Goal: Task Accomplishment & Management: Use online tool/utility

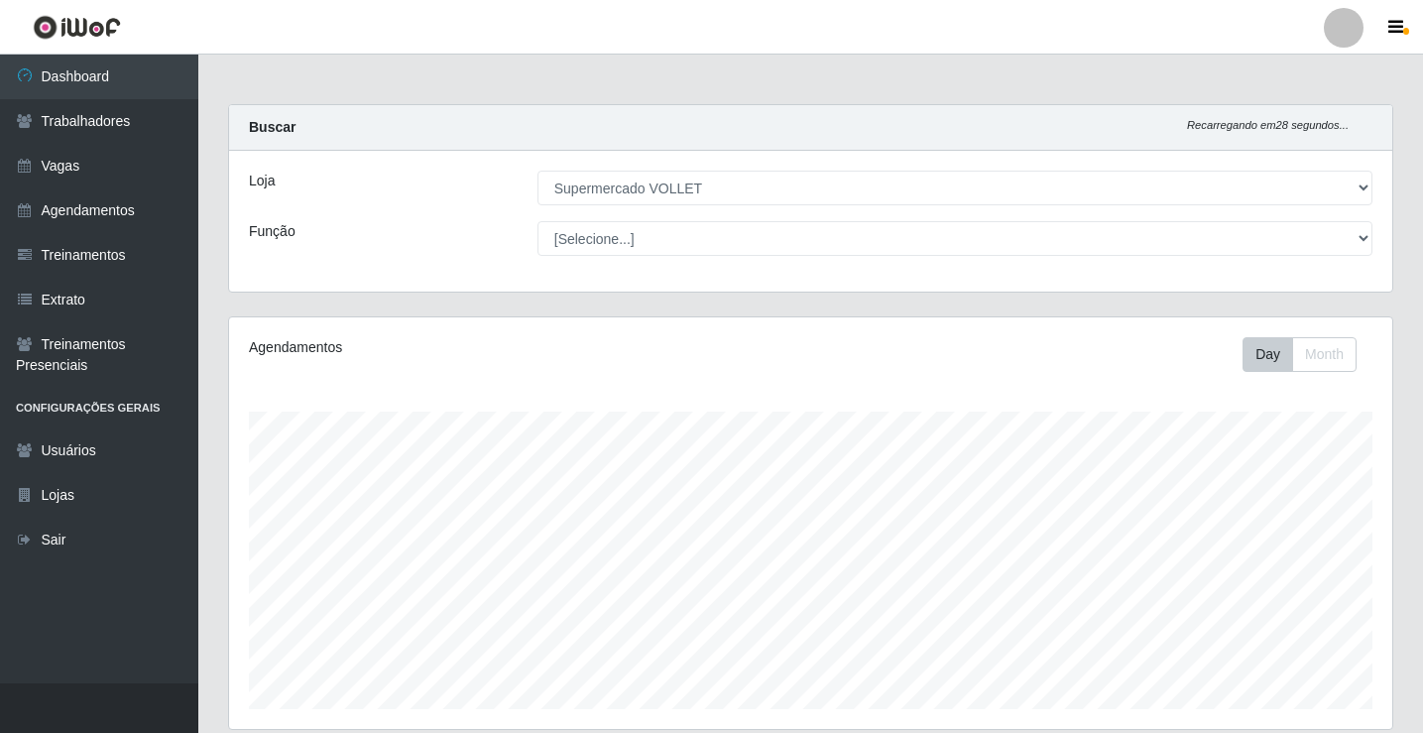
select select "72"
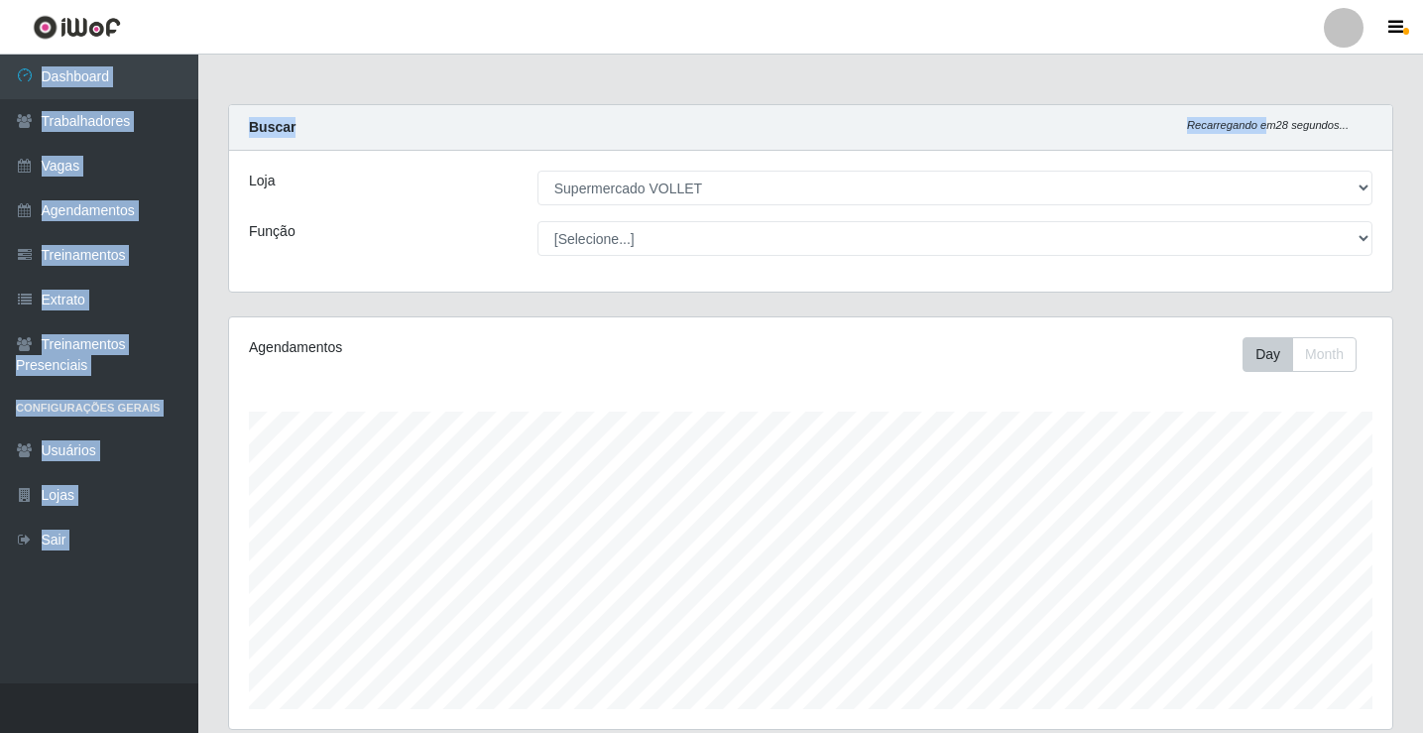
scroll to position [412, 1163]
click at [108, 123] on link "Trabalhadores" at bounding box center [99, 121] width 198 height 45
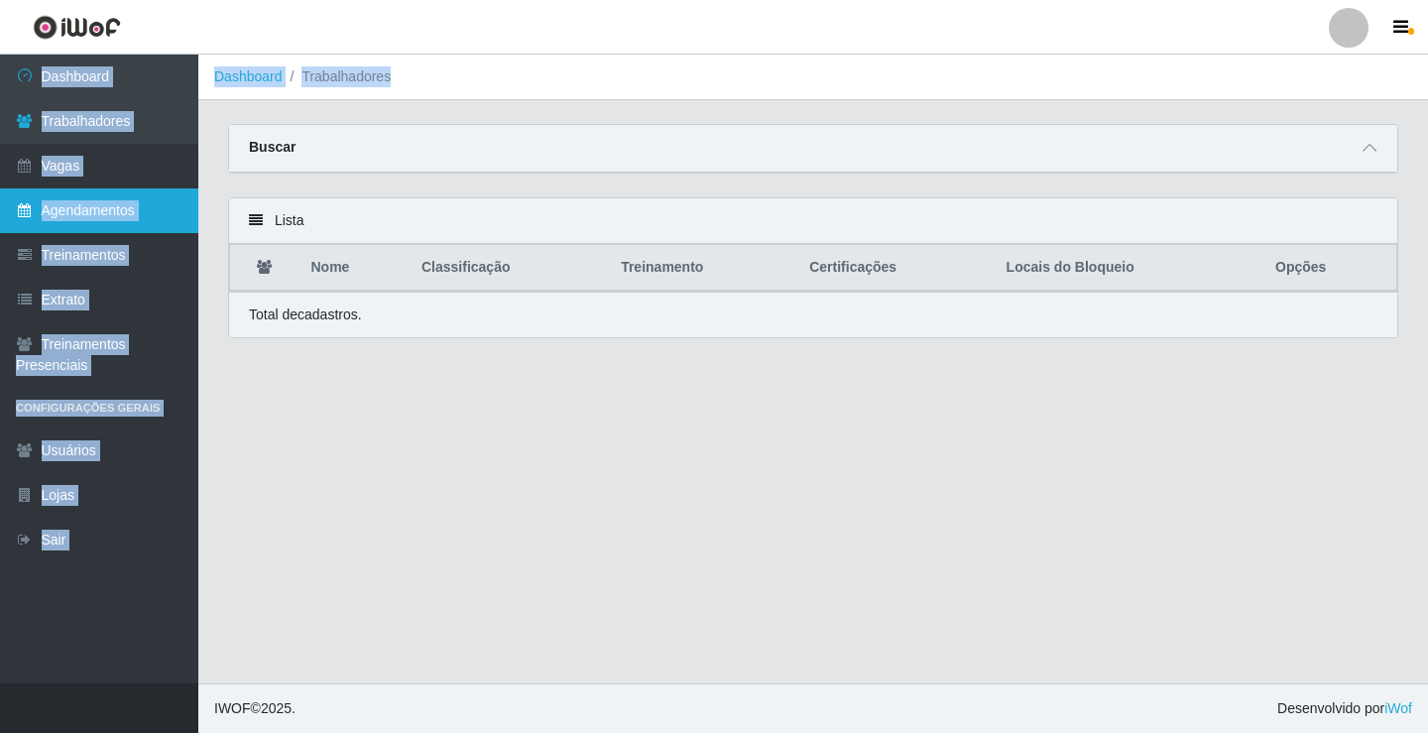
click at [105, 216] on link "Agendamentos" at bounding box center [99, 210] width 198 height 45
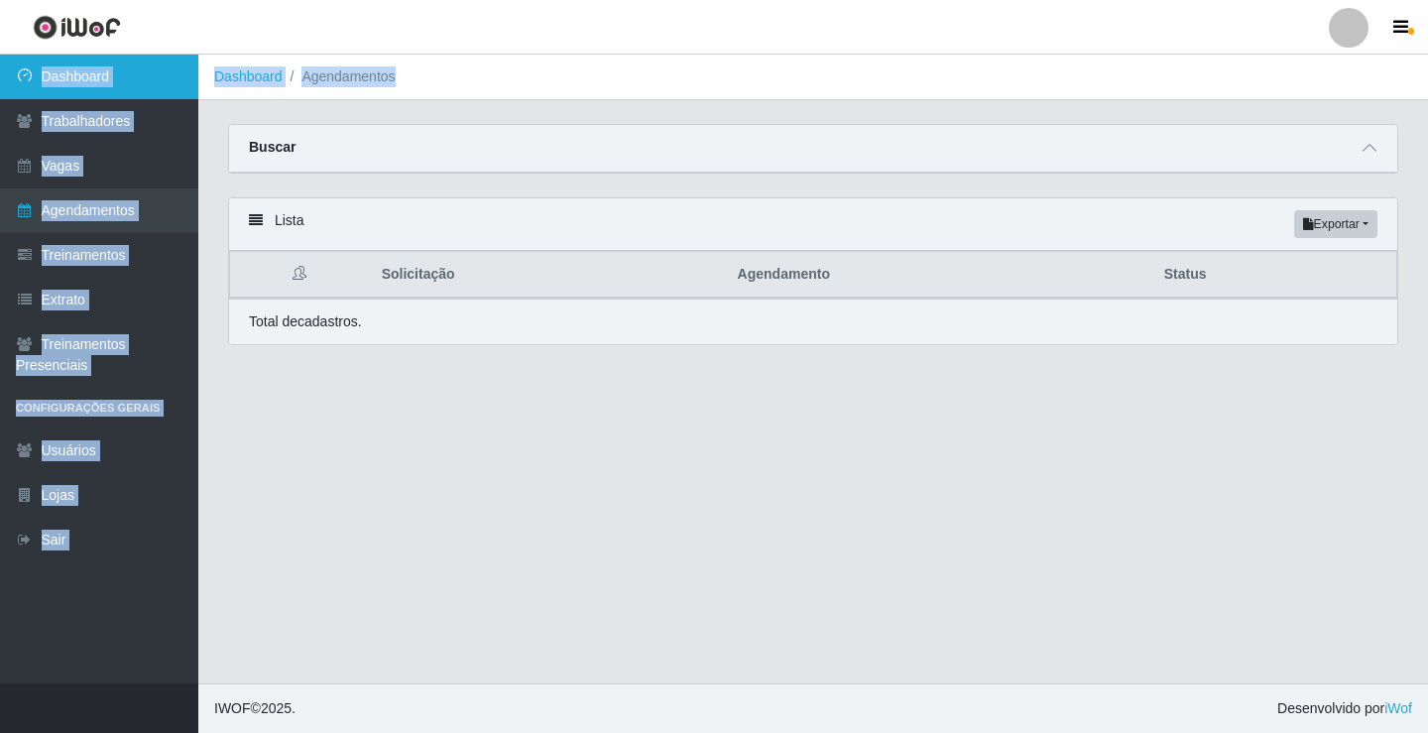
click at [93, 86] on link "Dashboard" at bounding box center [99, 77] width 198 height 45
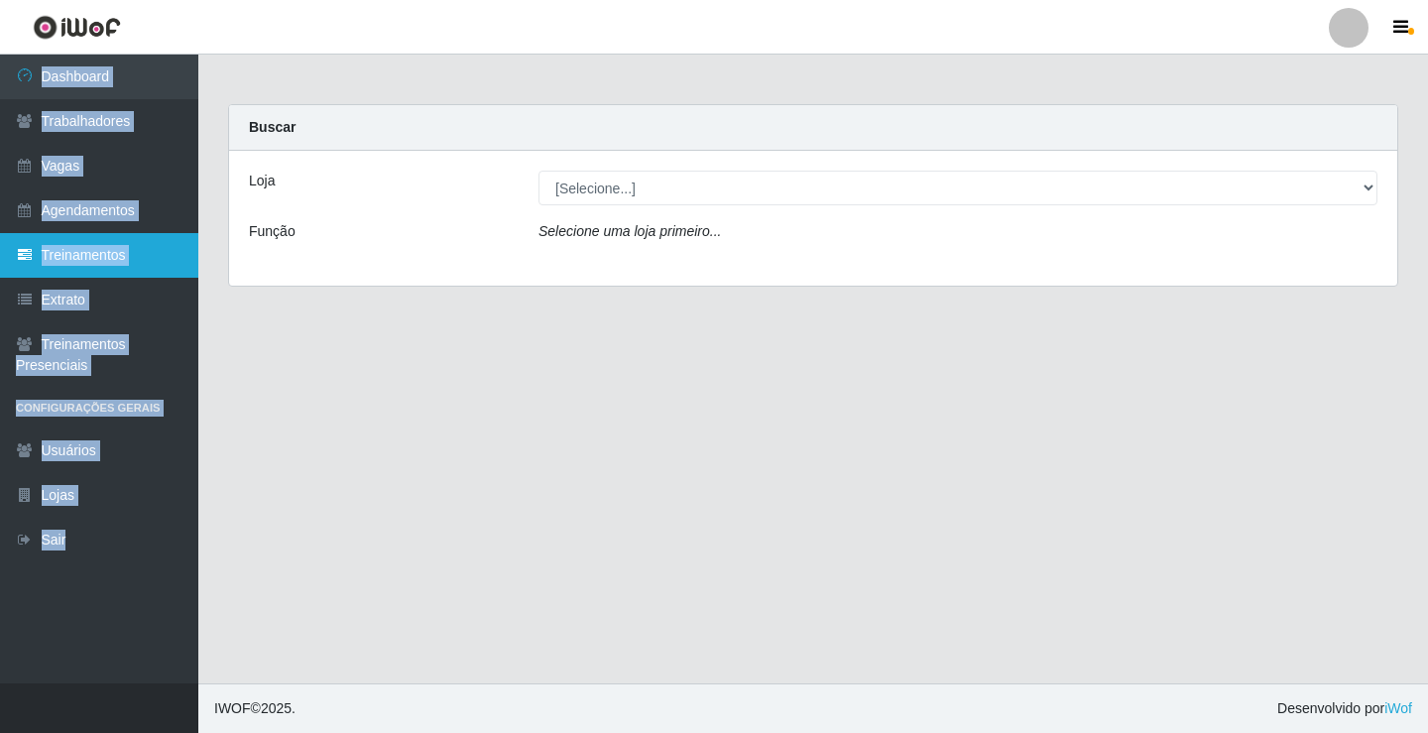
click at [81, 257] on link "Treinamentos" at bounding box center [99, 255] width 198 height 45
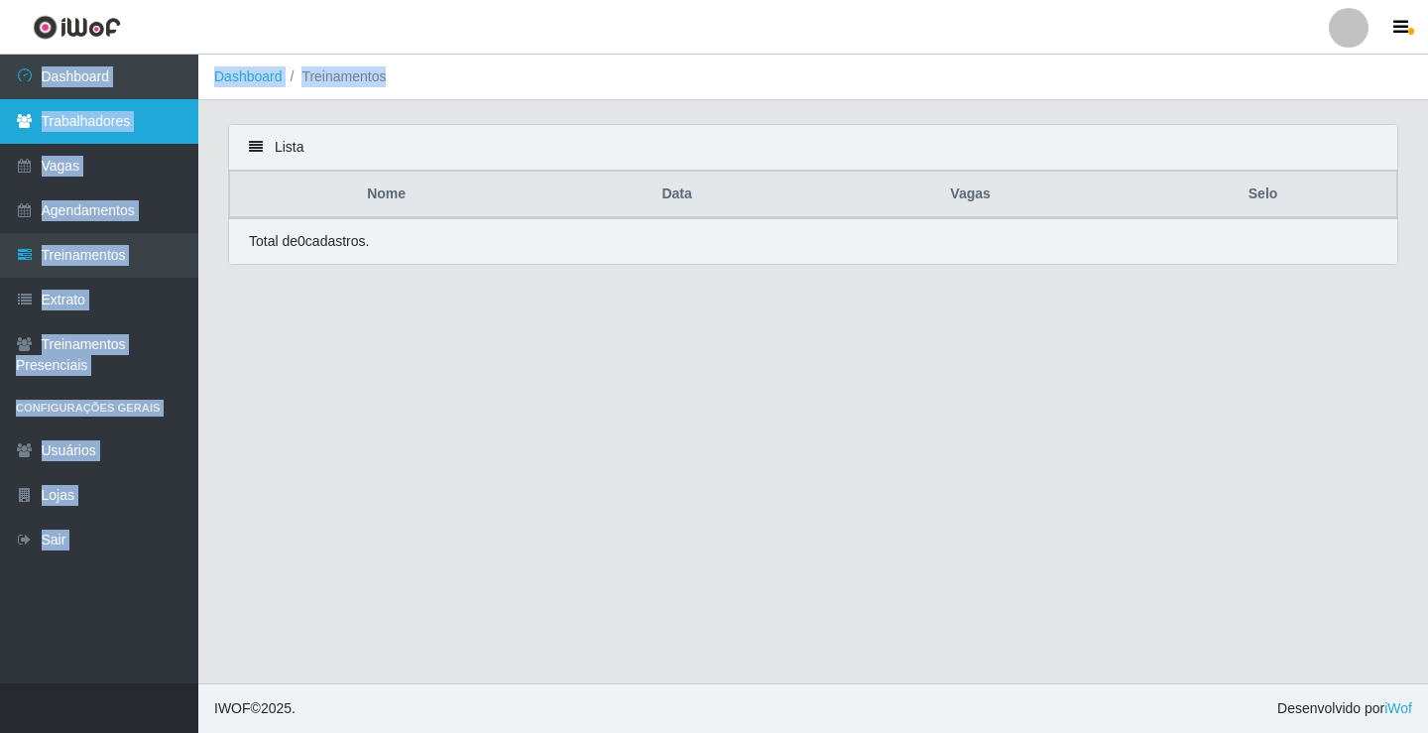
click at [57, 127] on link "Trabalhadores" at bounding box center [99, 121] width 198 height 45
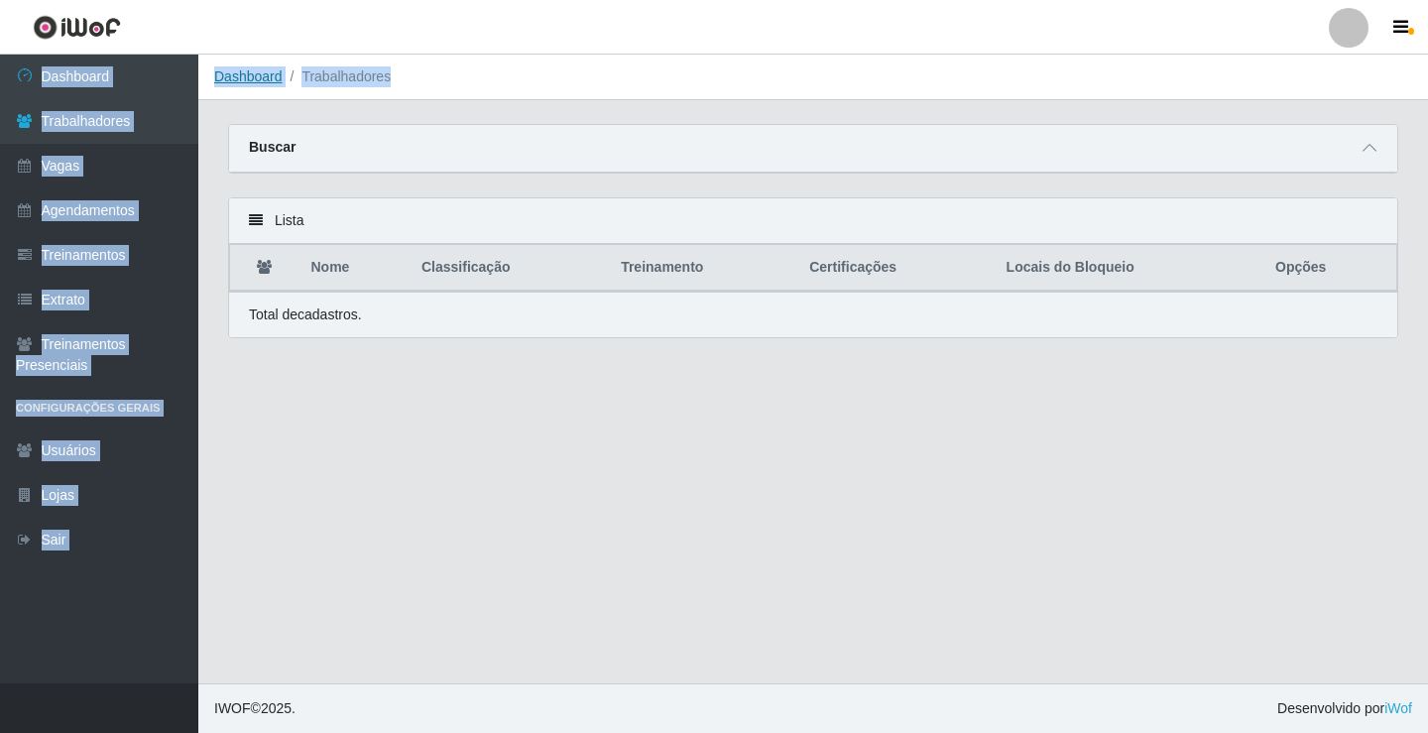
click at [230, 78] on link "Dashboard" at bounding box center [248, 76] width 68 height 16
click at [230, 78] on main "Dashboard Trabalhadores Carregando... Buscar Nome Confirmar Lista Nome Classifi…" at bounding box center [813, 369] width 1230 height 629
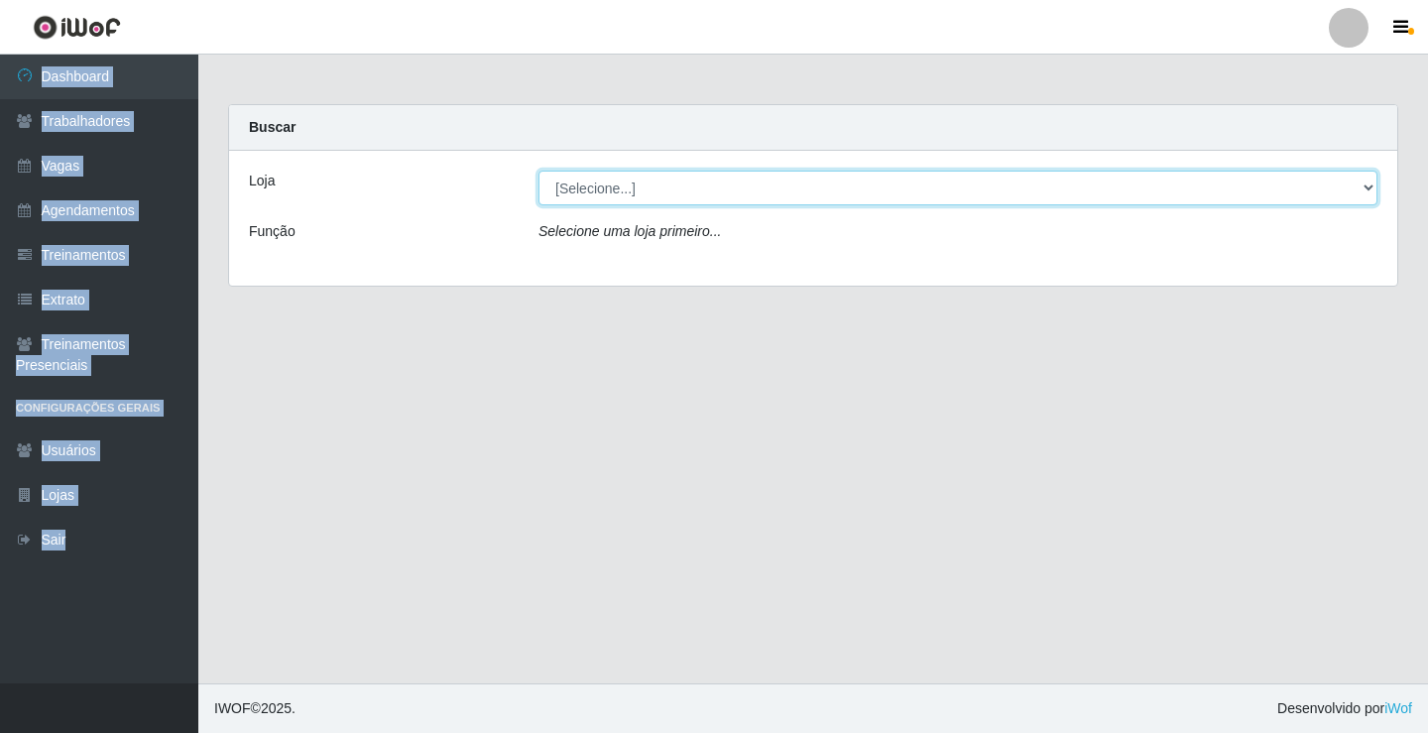
click at [596, 183] on select "[Selecione...] Supermercado VOLLET" at bounding box center [958, 188] width 839 height 35
select select "72"
click at [539, 171] on select "[Selecione...] Supermercado VOLLET" at bounding box center [958, 188] width 839 height 35
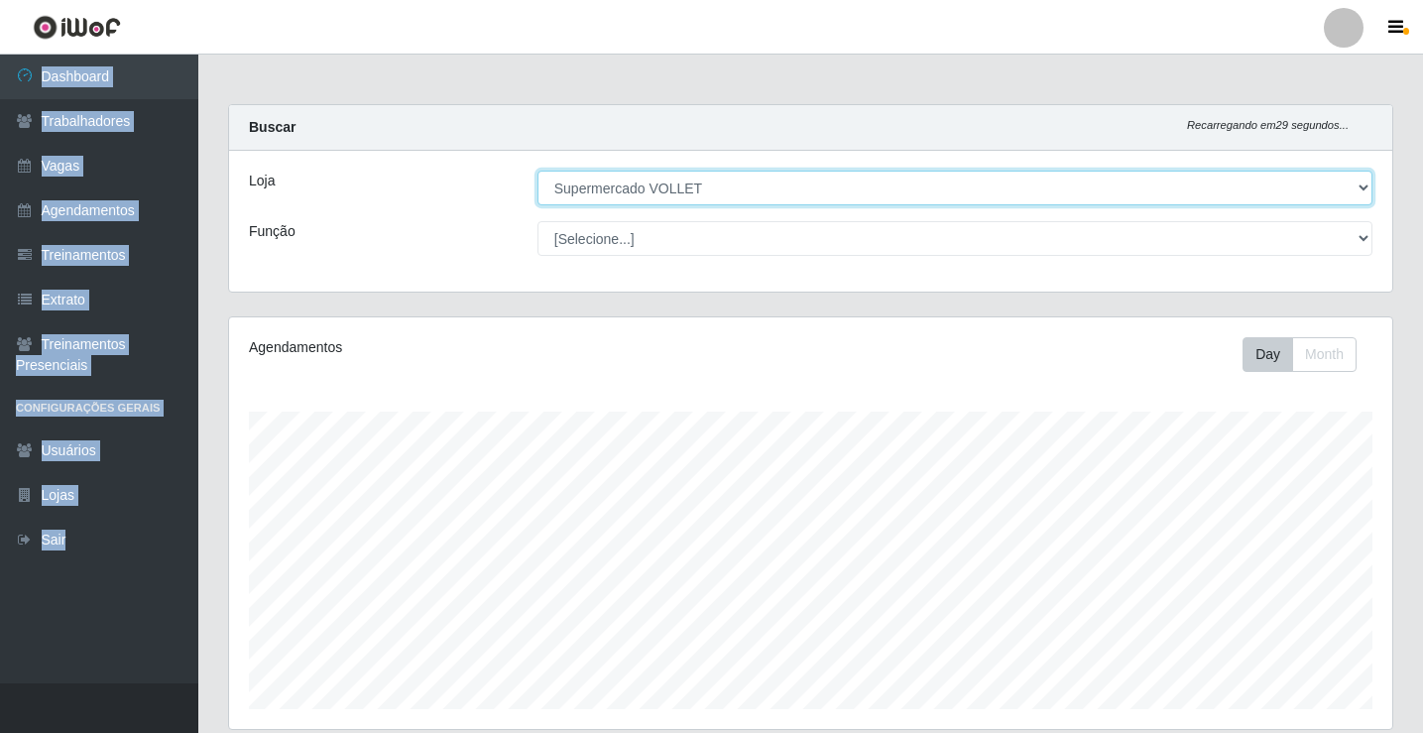
scroll to position [412, 1163]
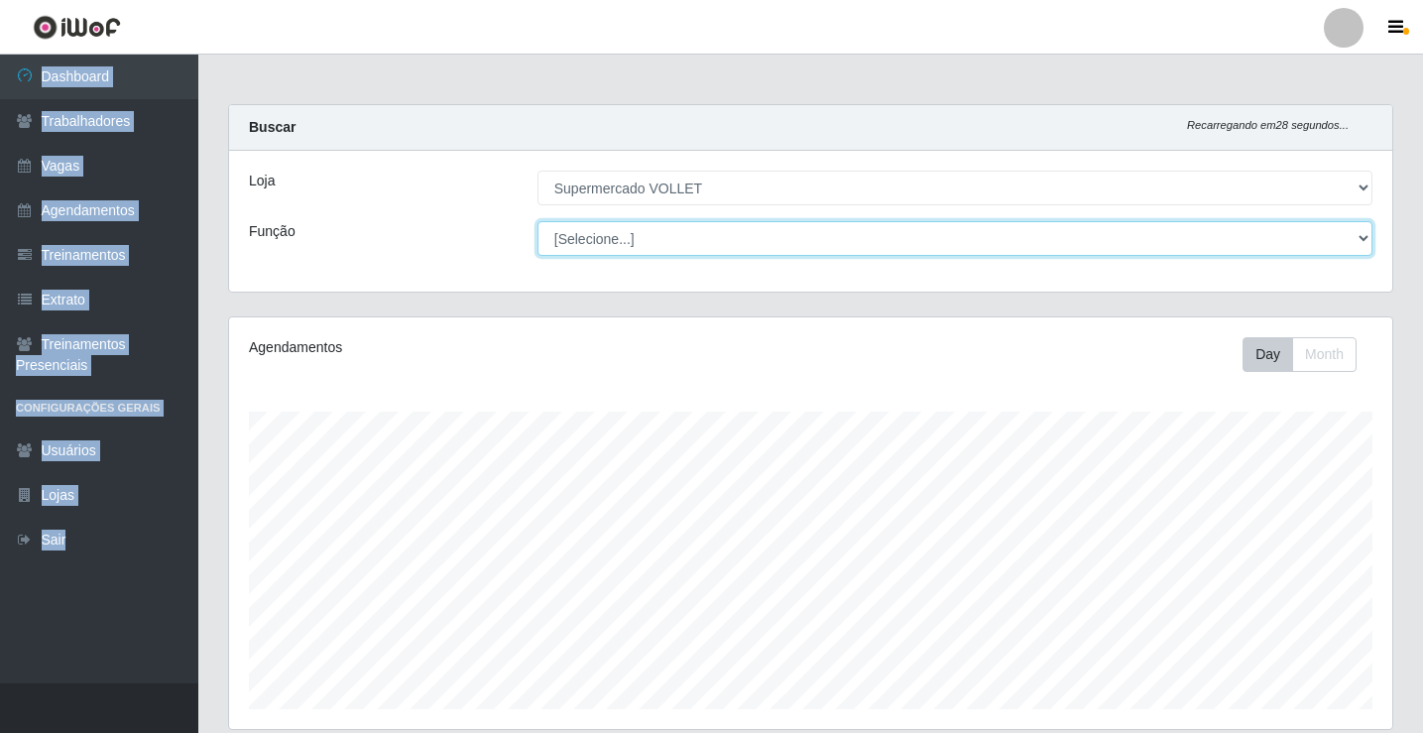
click at [644, 244] on select "[Selecione...] ASG ASG + ASG ++ Embalador Embalador + Embalador ++ Repositor Re…" at bounding box center [955, 238] width 835 height 35
select select "1"
click at [538, 221] on select "[Selecione...] ASG ASG + ASG ++ Embalador Embalador + Embalador ++ Repositor Re…" at bounding box center [955, 238] width 835 height 35
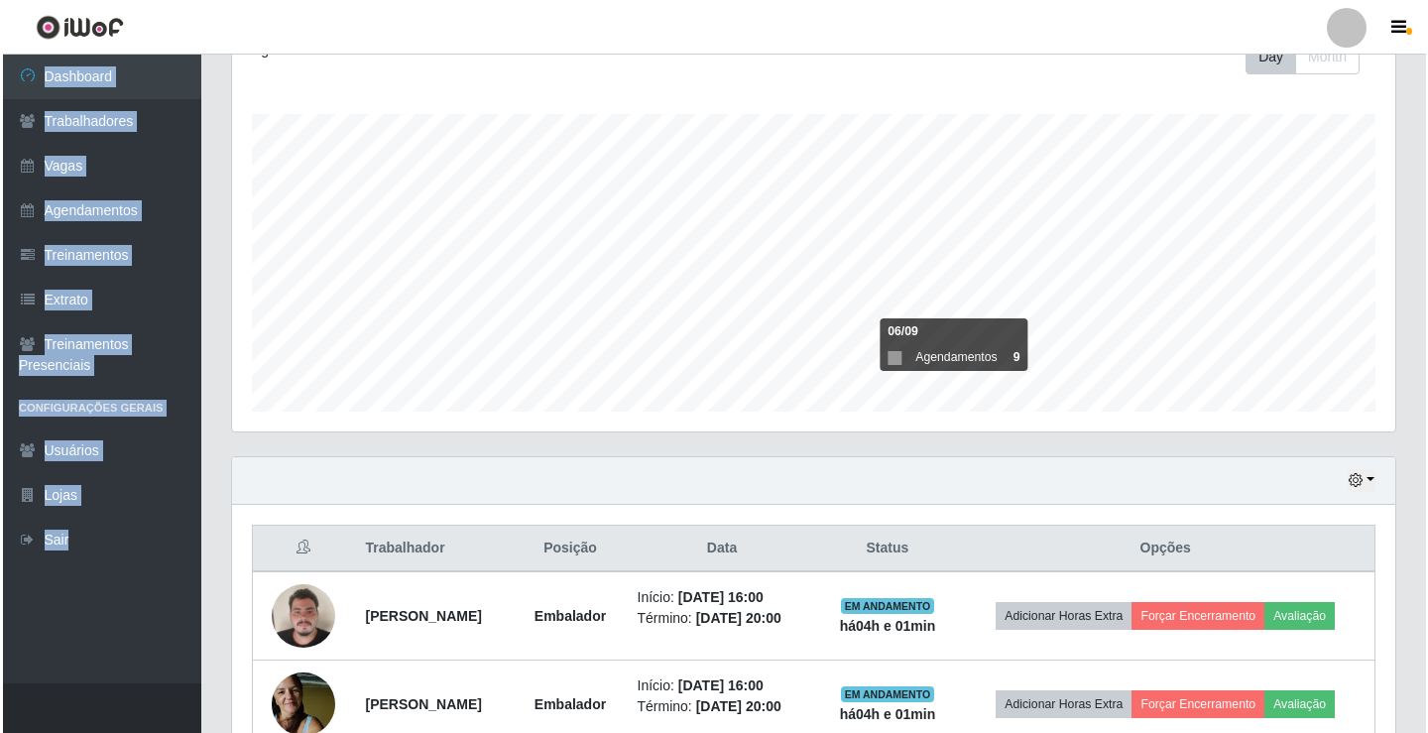
scroll to position [496, 0]
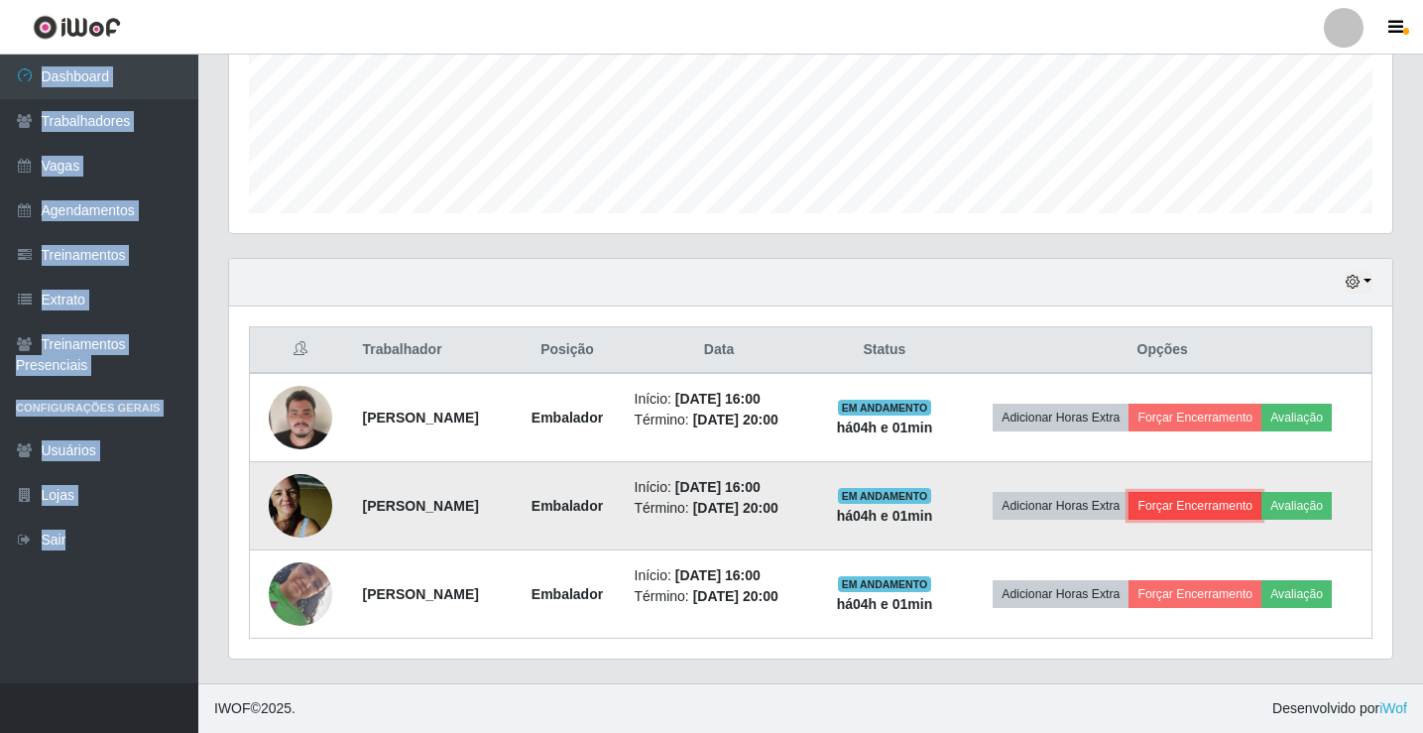
click at [1204, 508] on button "Forçar Encerramento" at bounding box center [1195, 506] width 133 height 28
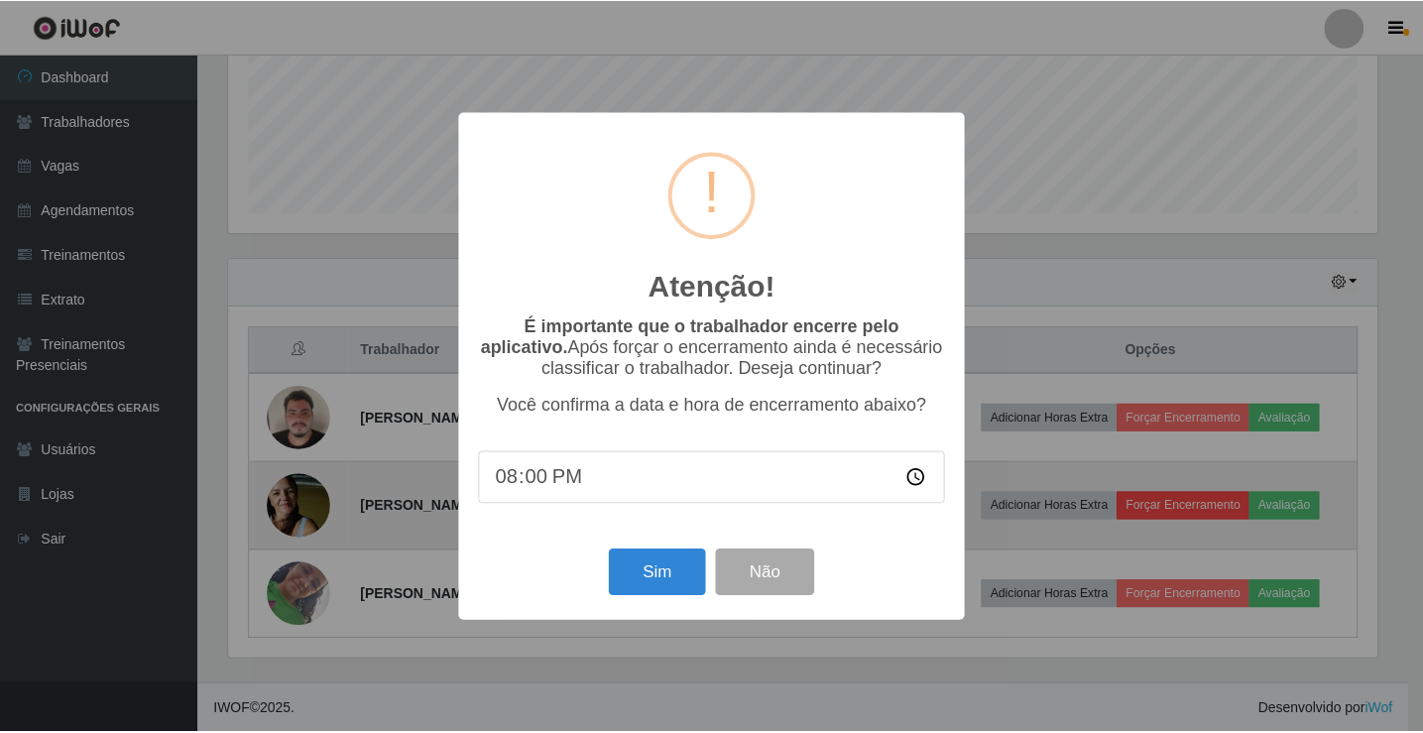
scroll to position [412, 1153]
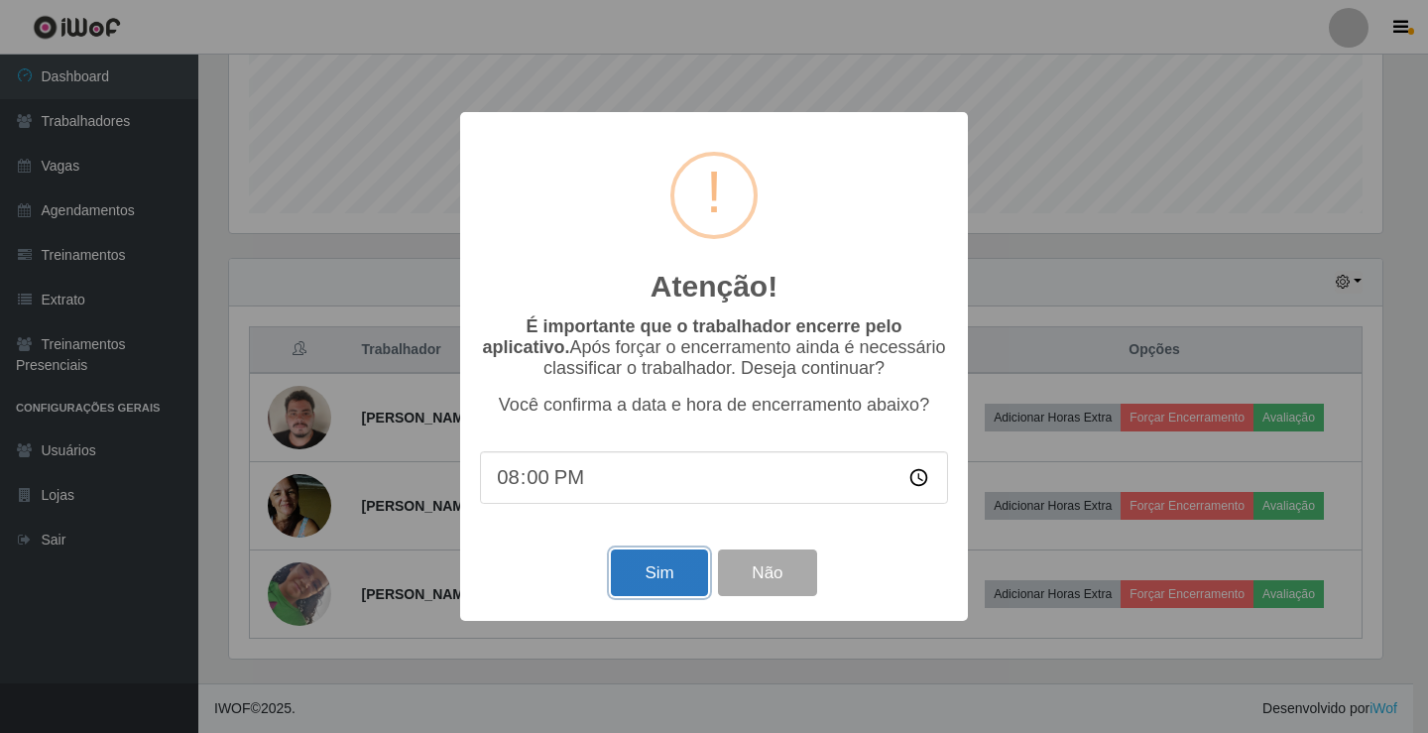
click at [637, 587] on button "Sim" at bounding box center [659, 572] width 96 height 47
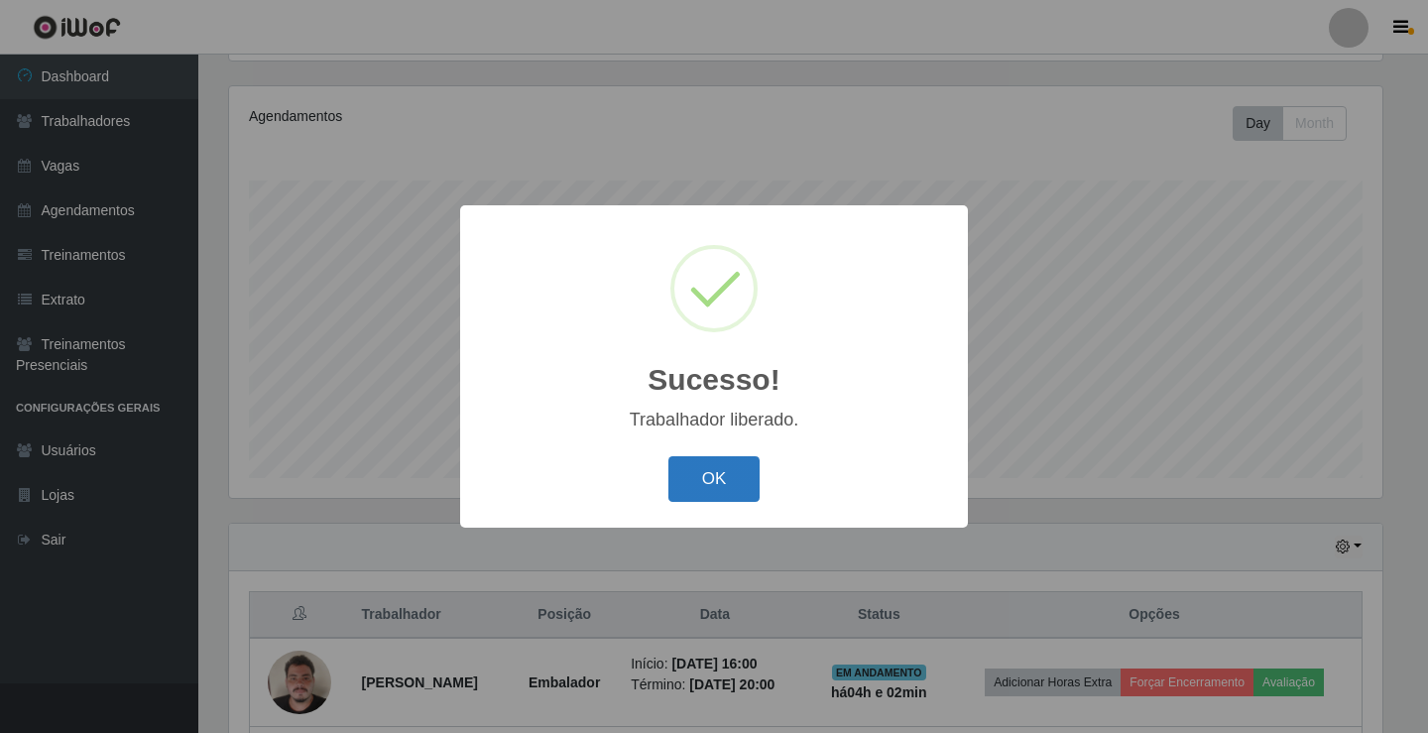
click at [718, 473] on button "OK" at bounding box center [714, 479] width 92 height 47
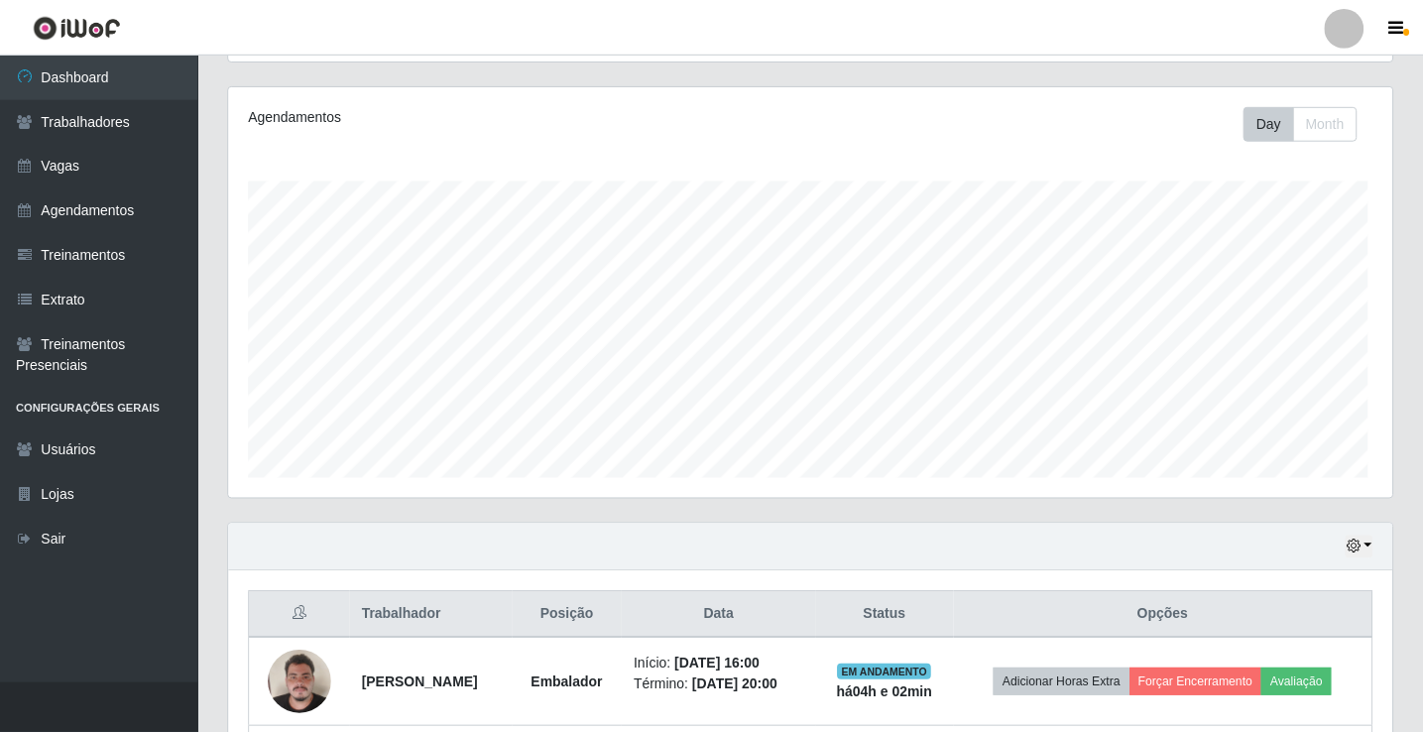
scroll to position [412, 1163]
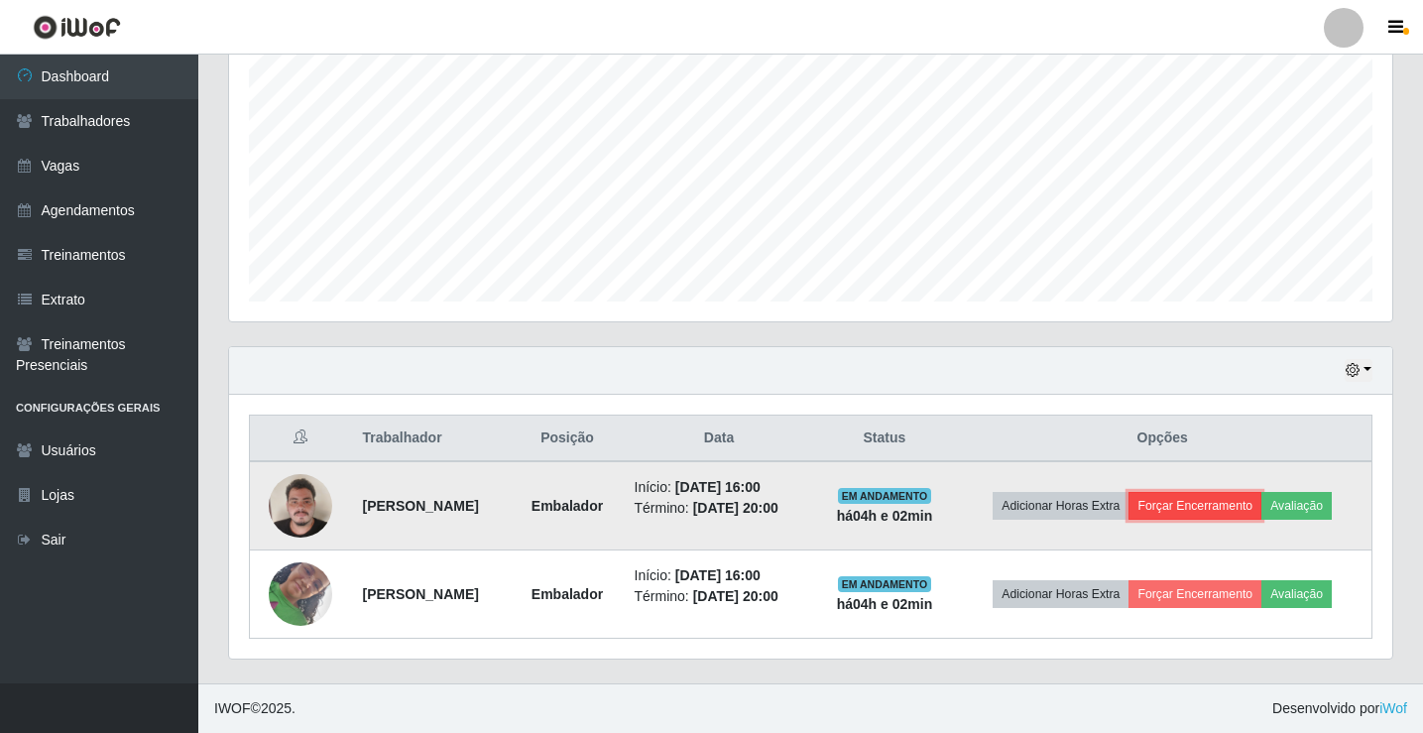
click at [1257, 499] on button "Forçar Encerramento" at bounding box center [1195, 506] width 133 height 28
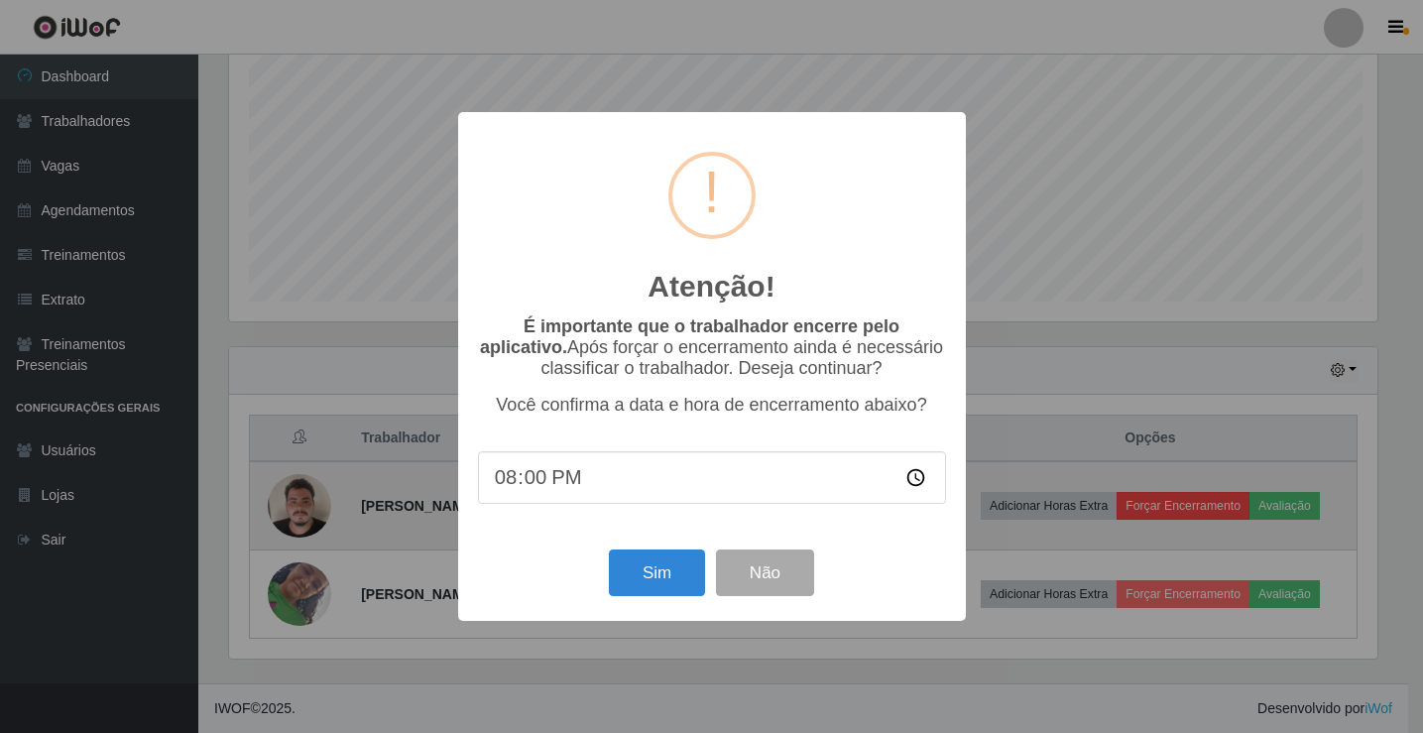
scroll to position [412, 1153]
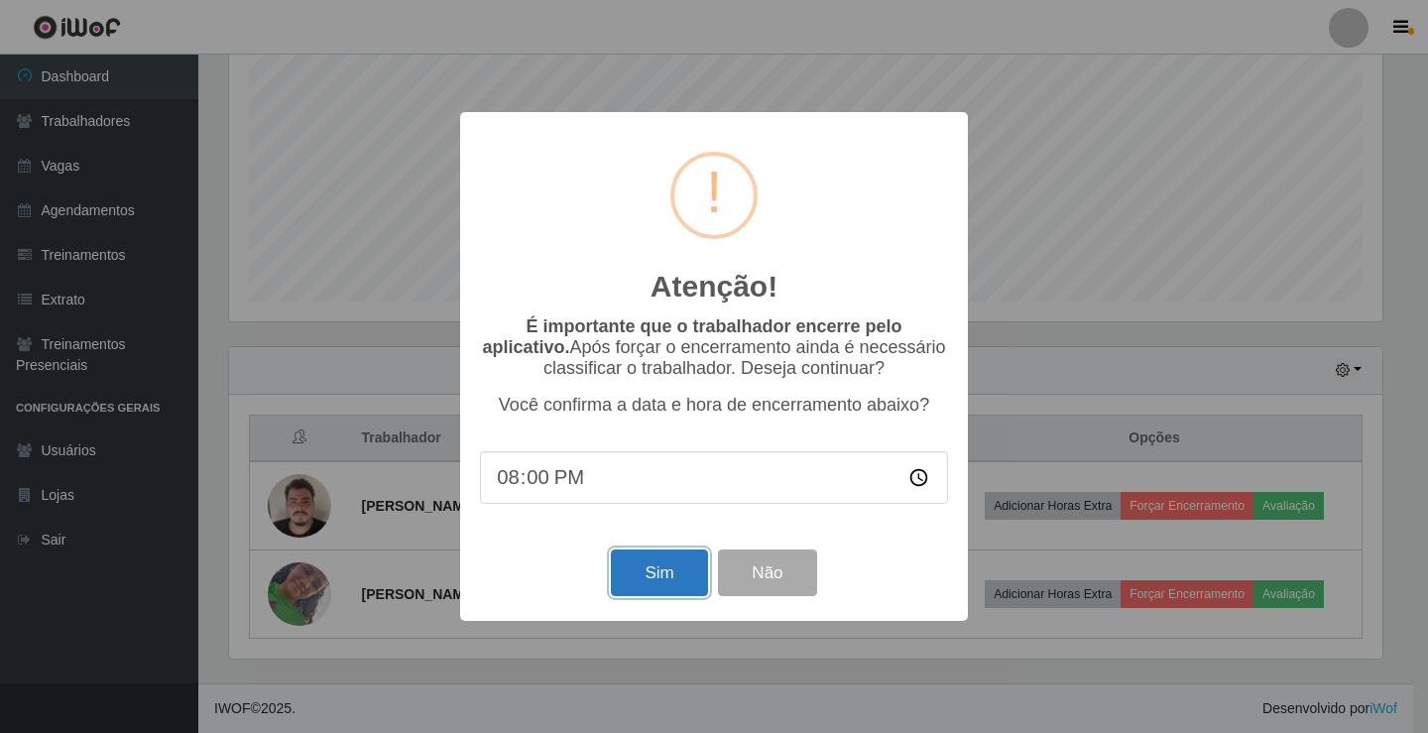
click at [650, 586] on button "Sim" at bounding box center [659, 572] width 96 height 47
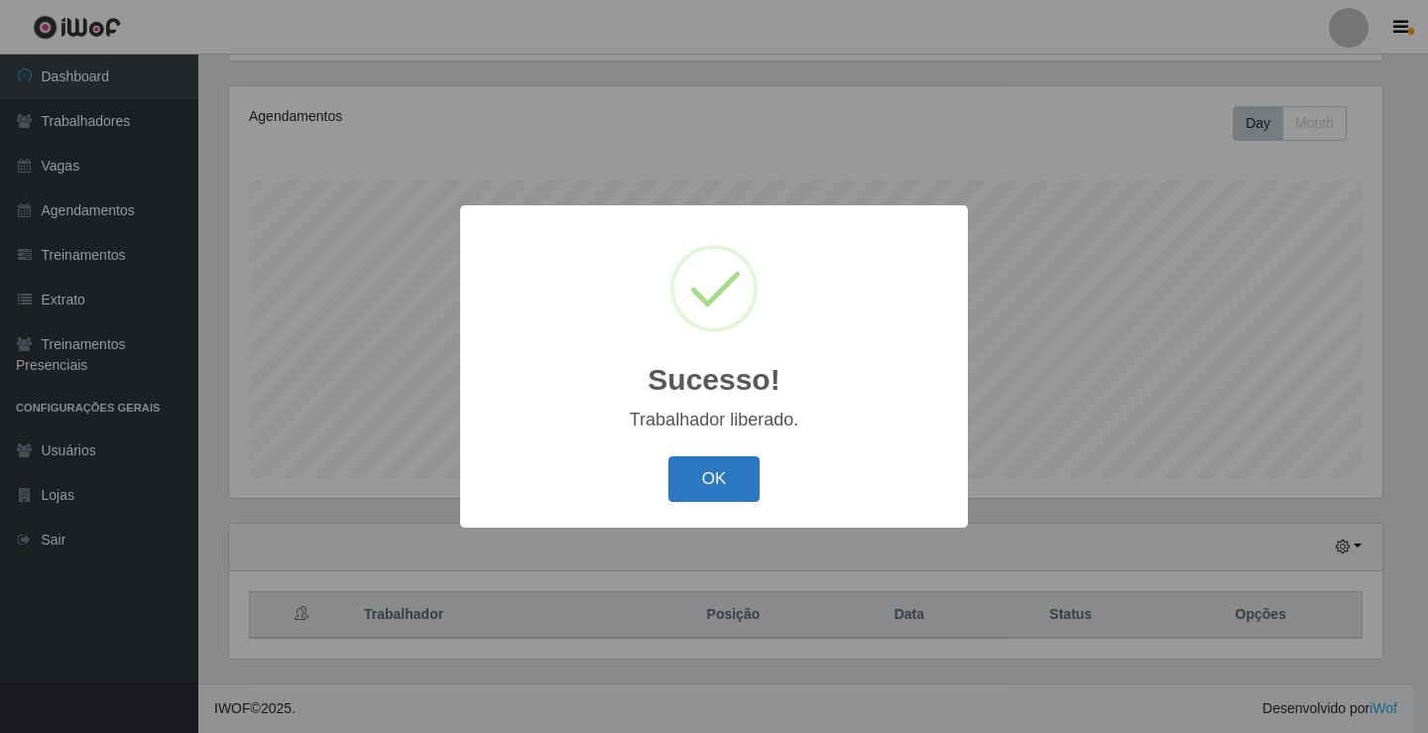
click at [736, 485] on button "OK" at bounding box center [714, 479] width 92 height 47
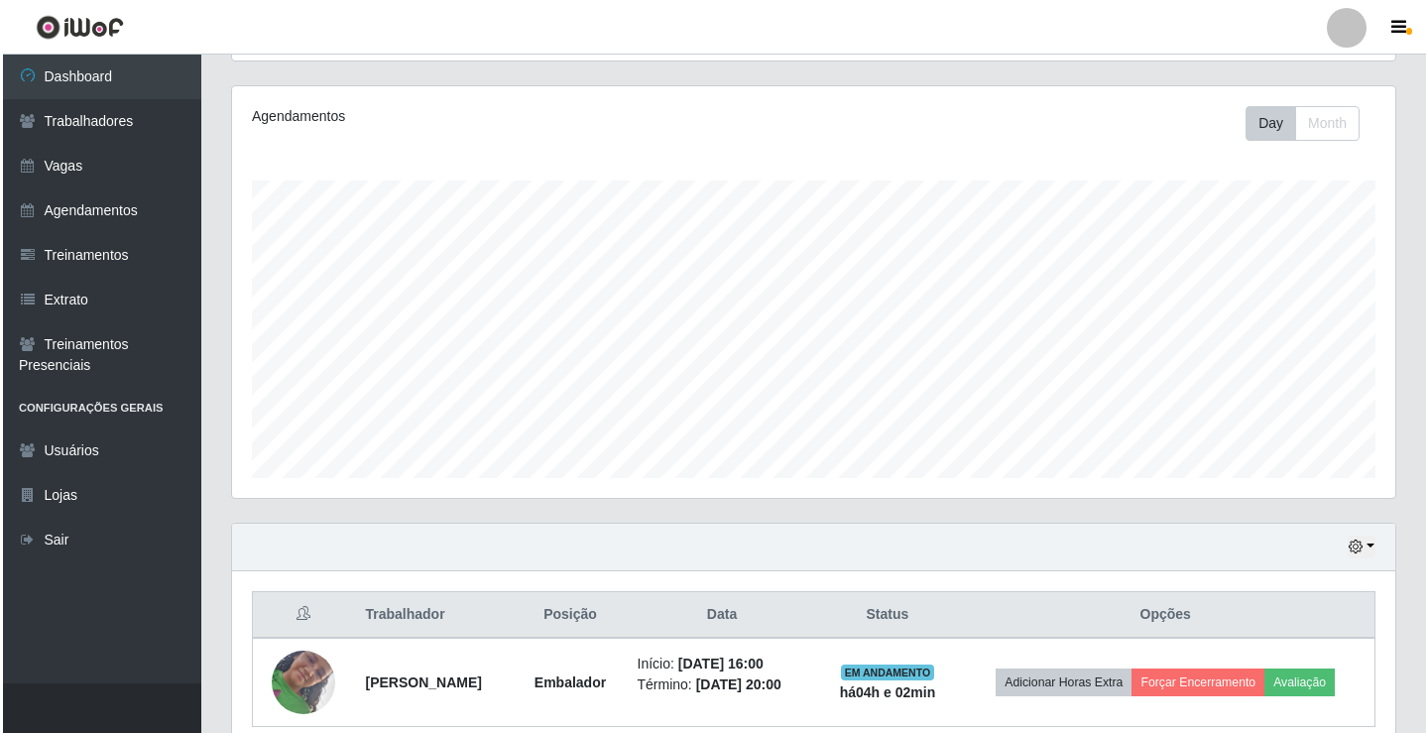
scroll to position [319, 0]
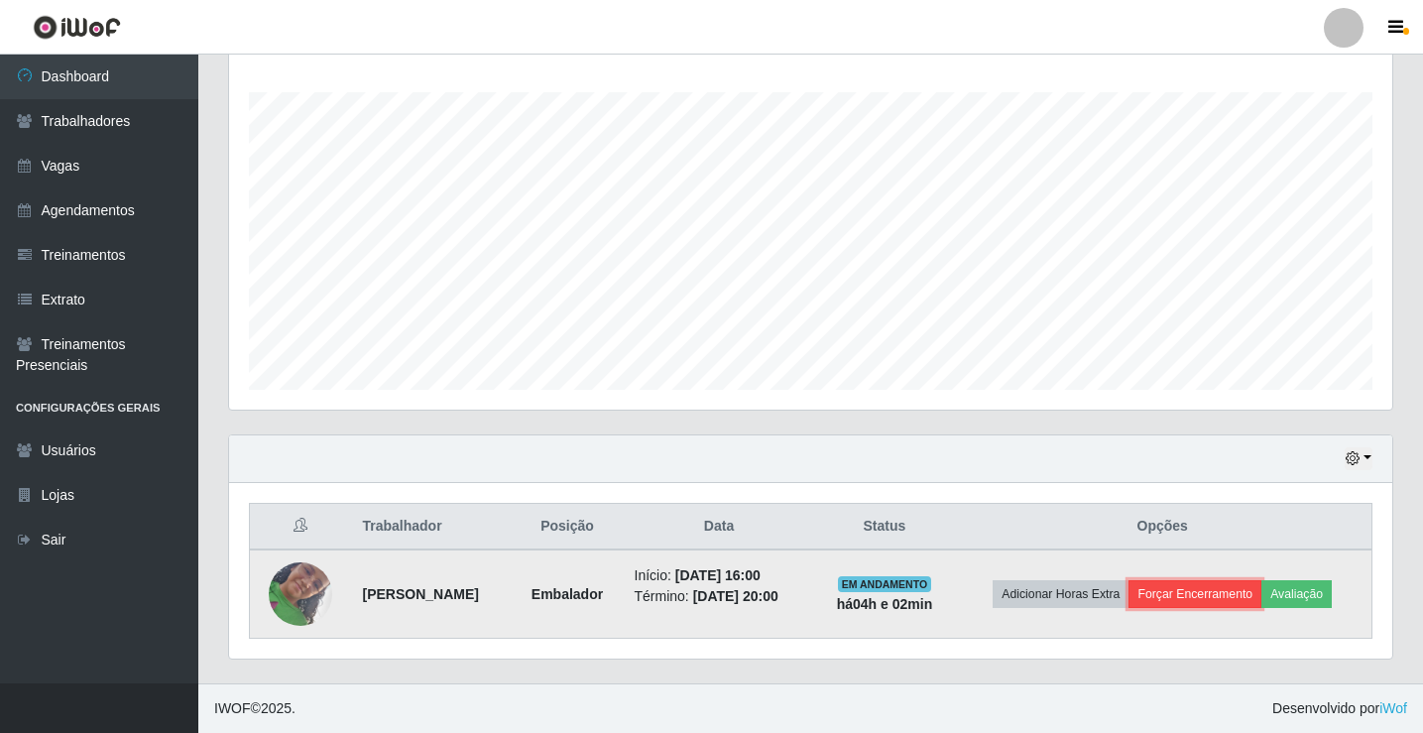
click at [1219, 594] on button "Forçar Encerramento" at bounding box center [1195, 594] width 133 height 28
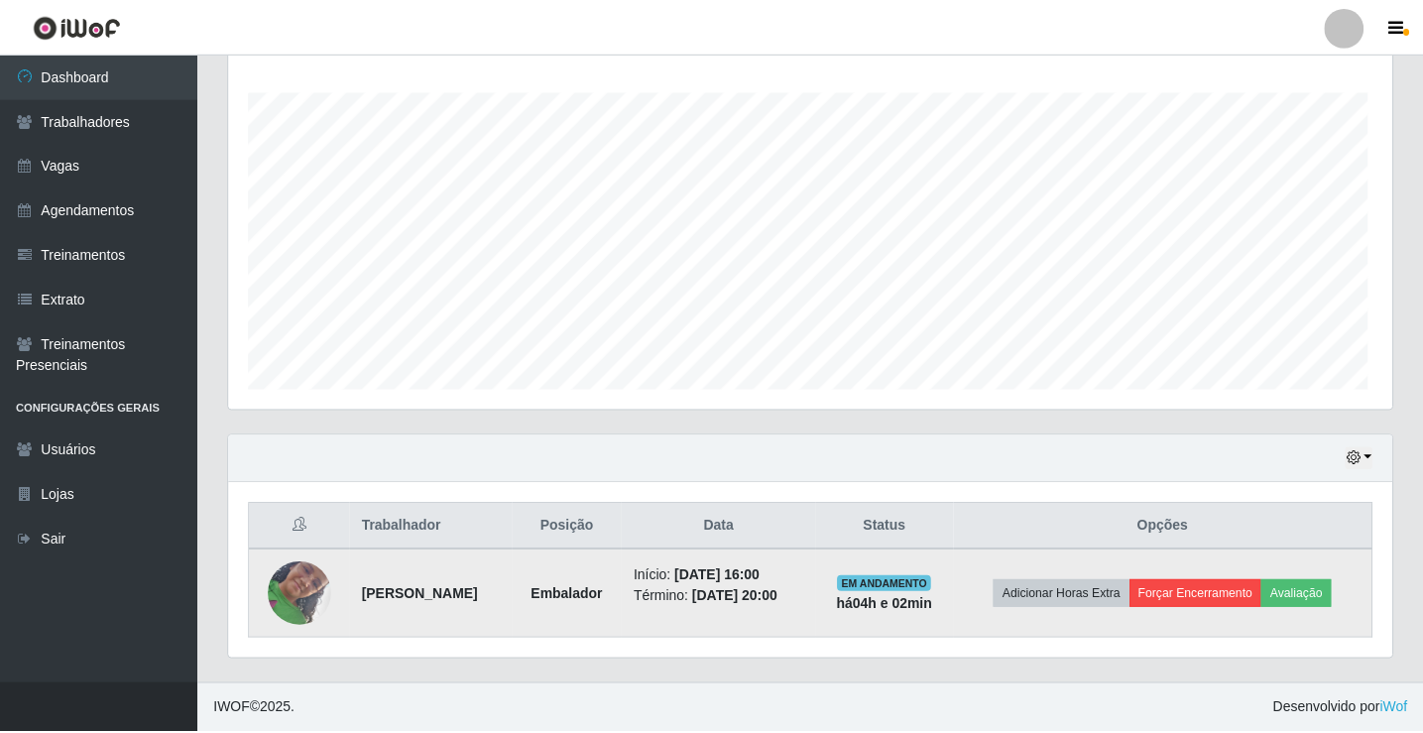
scroll to position [412, 1153]
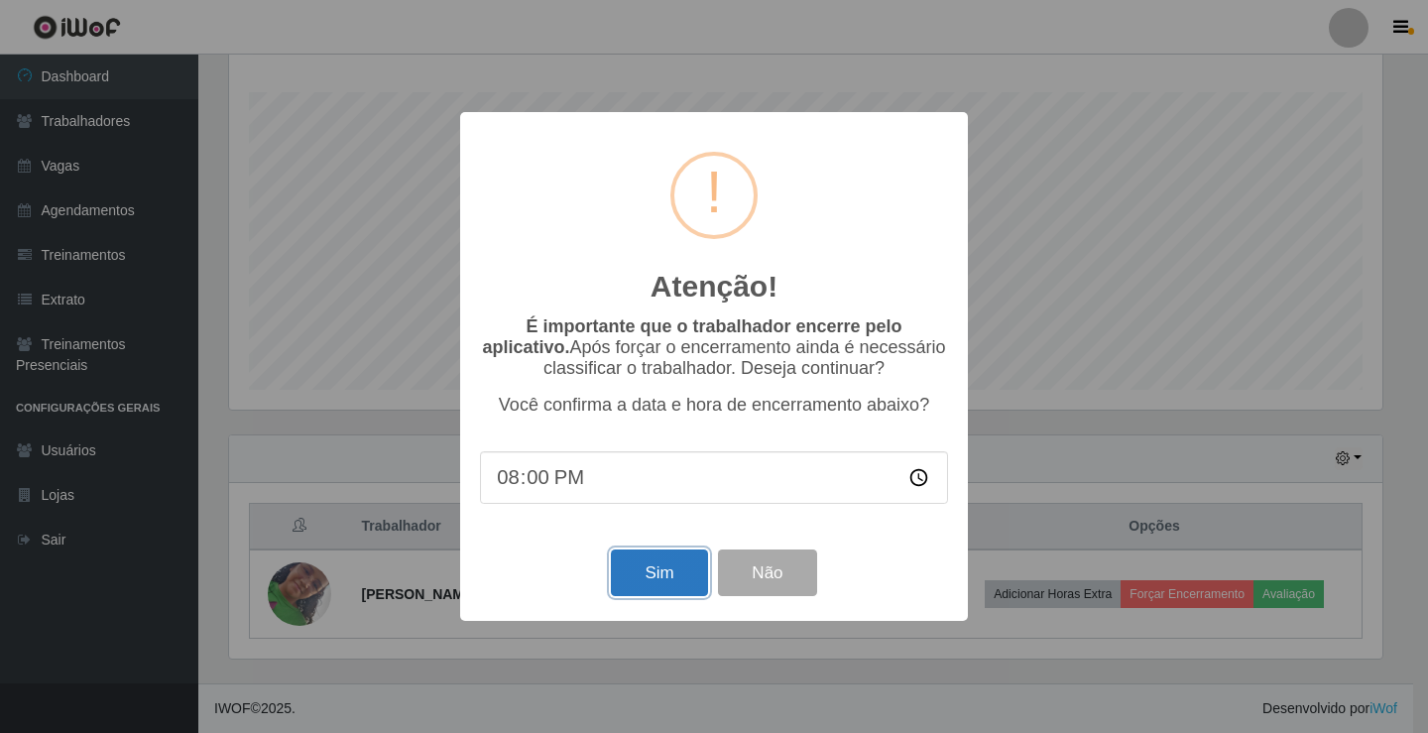
click at [687, 593] on button "Sim" at bounding box center [659, 572] width 96 height 47
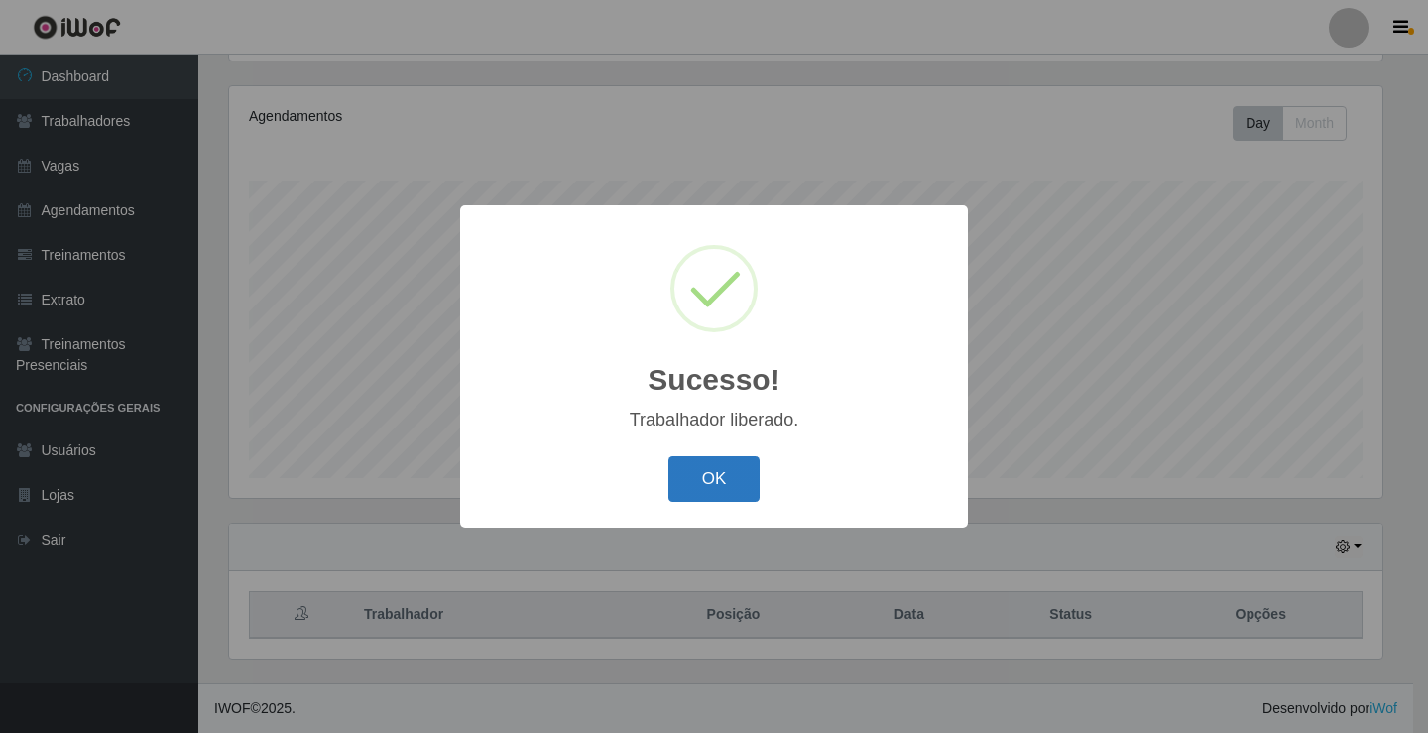
click at [720, 469] on button "OK" at bounding box center [714, 479] width 92 height 47
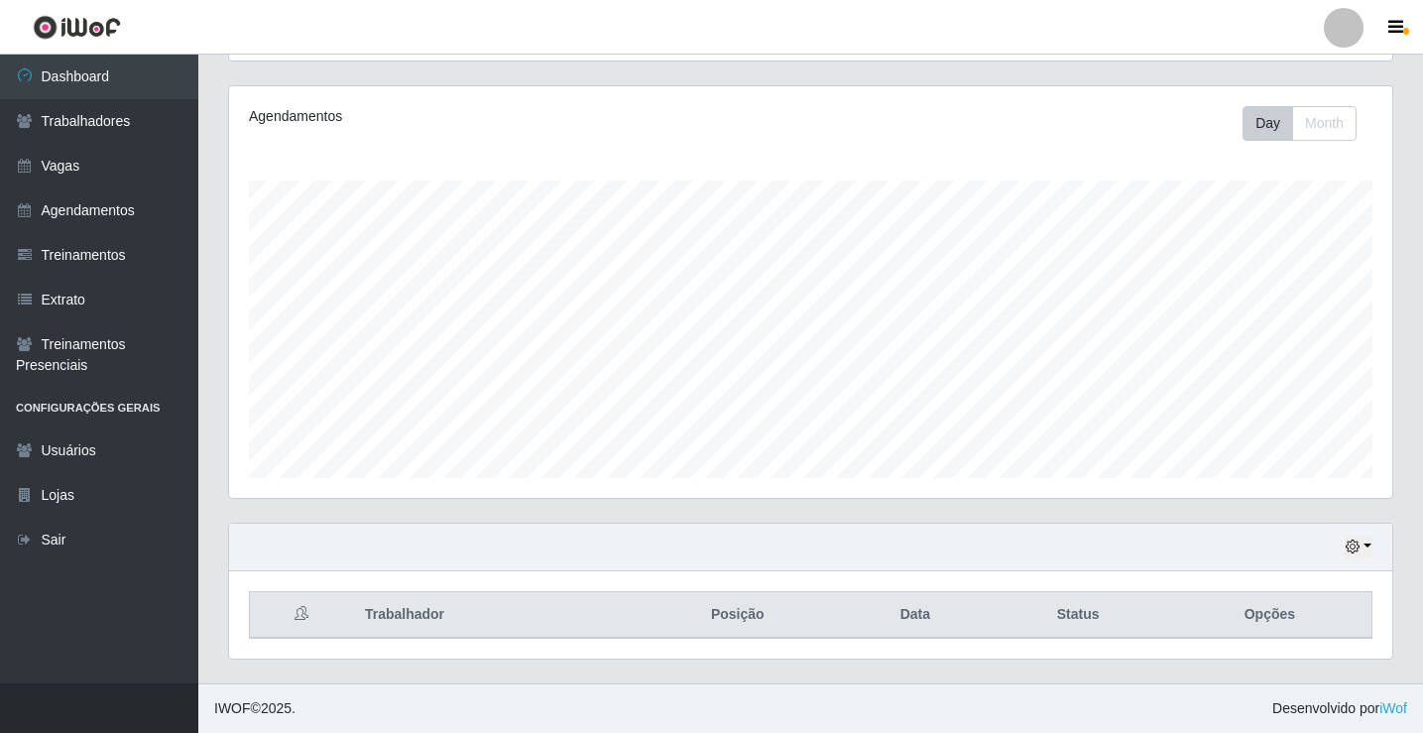
scroll to position [0, 0]
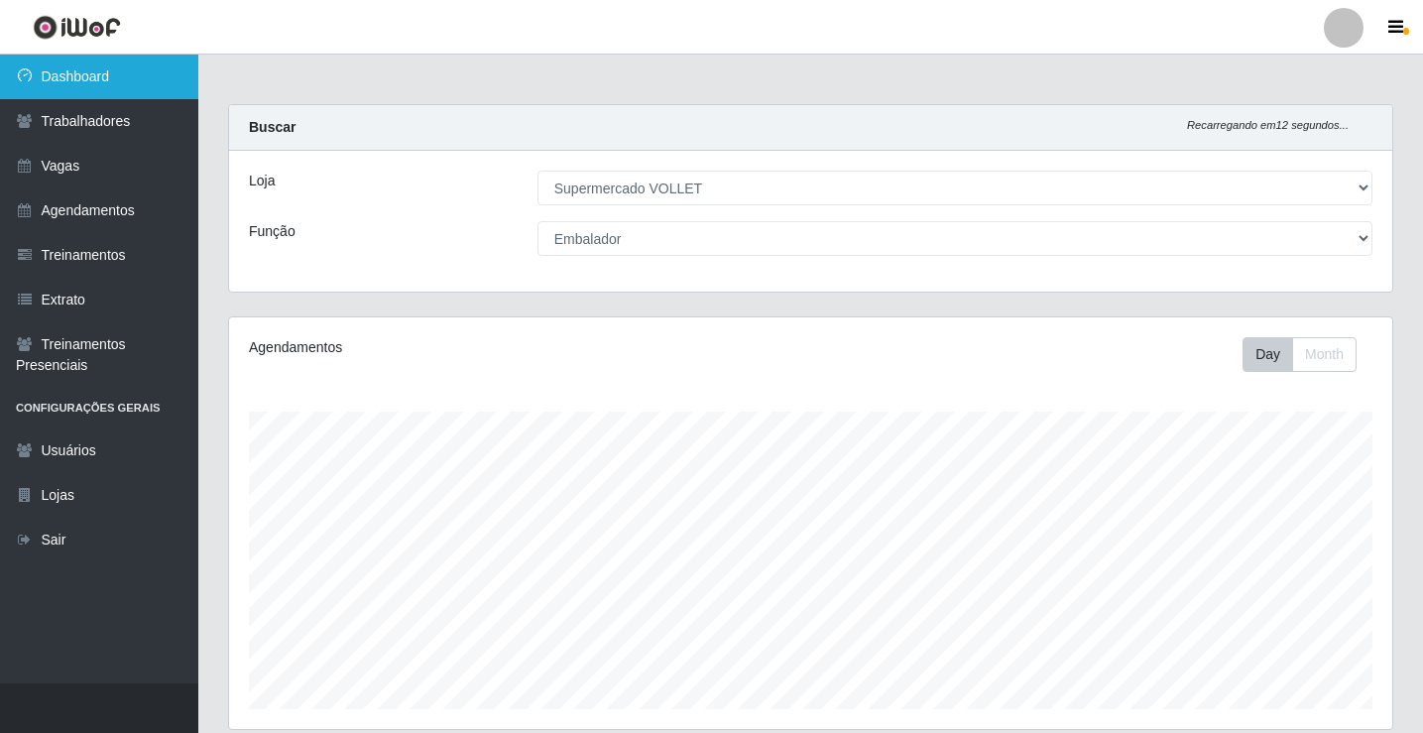
click at [97, 91] on link "Dashboard" at bounding box center [99, 77] width 198 height 45
